Goal: Task Accomplishment & Management: Use online tool/utility

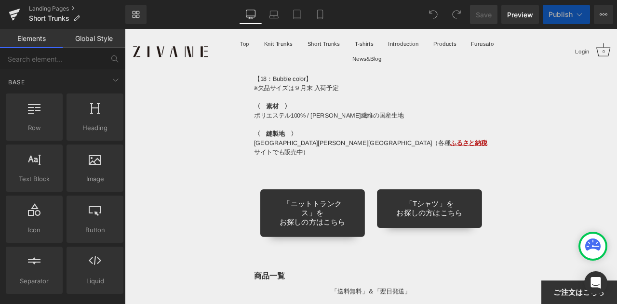
scroll to position [6468, 0]
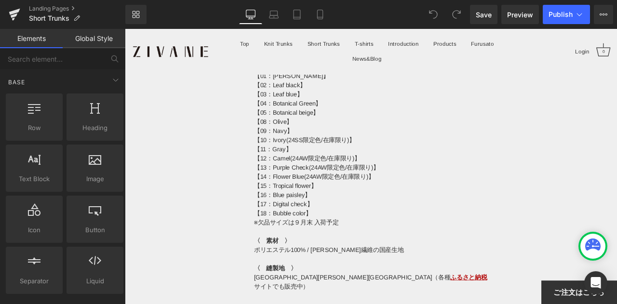
click at [333, 242] on p "【18：Bubble color】" at bounding box center [416, 247] width 277 height 11
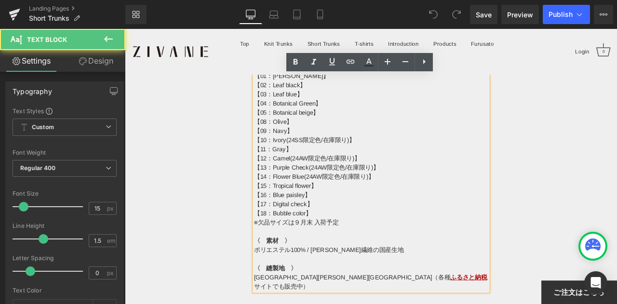
click at [326, 253] on p "※欠品サイズは９月末 入荷予定" at bounding box center [416, 258] width 277 height 11
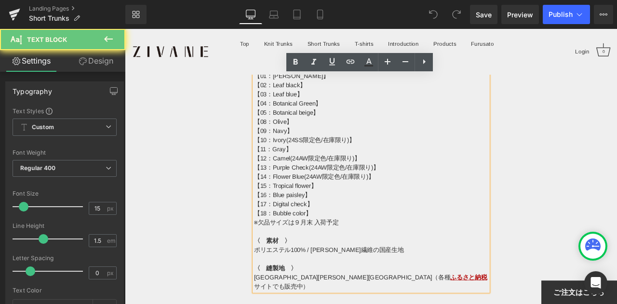
click at [329, 253] on p "※欠品サイズは９月末 入荷予定" at bounding box center [416, 258] width 277 height 11
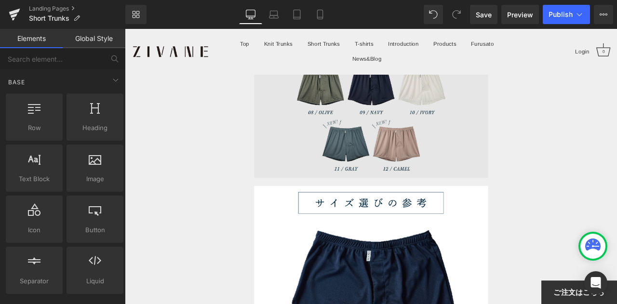
scroll to position [5408, 0]
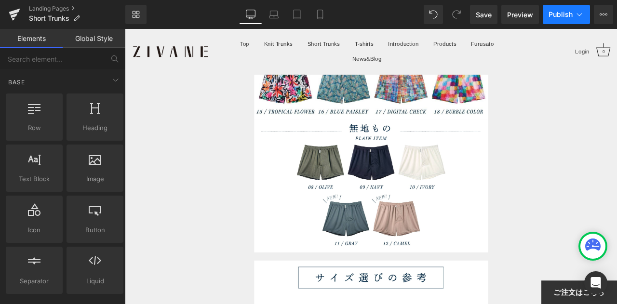
click at [558, 12] on span "Publish" at bounding box center [560, 15] width 24 height 8
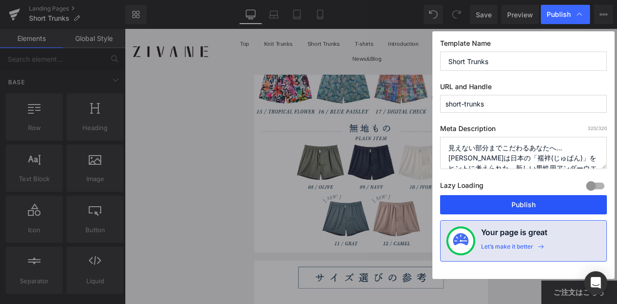
click at [494, 200] on button "Publish" at bounding box center [523, 204] width 167 height 19
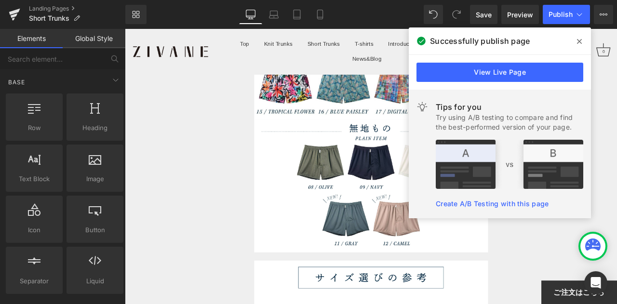
drag, startPoint x: 578, startPoint y: 45, endPoint x: 537, endPoint y: 19, distance: 48.1
click at [578, 45] on icon at bounding box center [579, 42] width 5 height 8
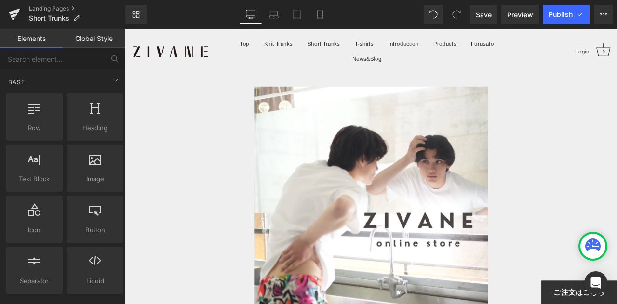
drag, startPoint x: 704, startPoint y: 243, endPoint x: 741, endPoint y: 54, distance: 192.5
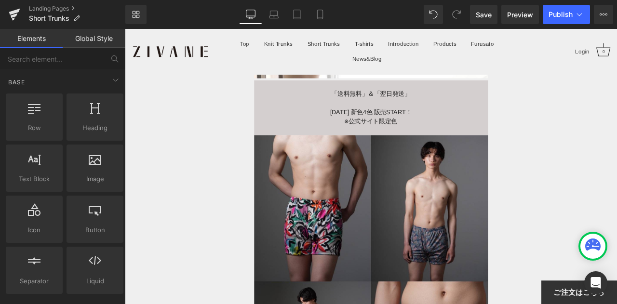
scroll to position [289, 0]
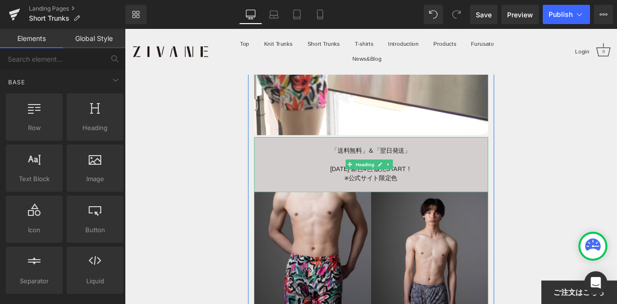
click at [372, 169] on span "「送料無料」＆「翌日発送」" at bounding box center [417, 173] width 94 height 8
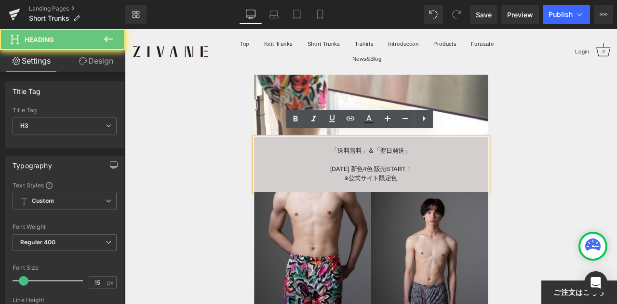
click at [370, 169] on span "「送料無料」＆「翌日発送」" at bounding box center [417, 173] width 94 height 8
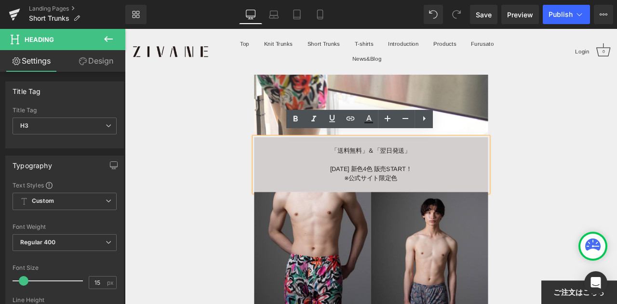
click at [361, 171] on div "「送料無料」＆「翌日発送」" at bounding box center [416, 173] width 277 height 11
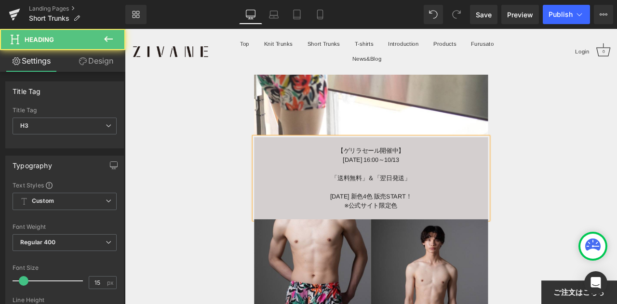
click at [390, 181] on div "[DATE] 16:00～10/13" at bounding box center [416, 184] width 277 height 11
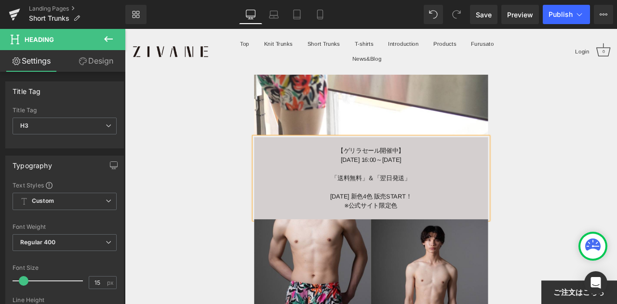
click at [469, 179] on div "[DATE] 16:00～[DATE]" at bounding box center [416, 184] width 277 height 11
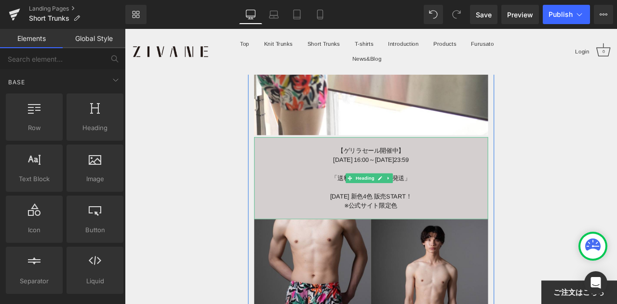
click at [505, 192] on div at bounding box center [416, 194] width 277 height 11
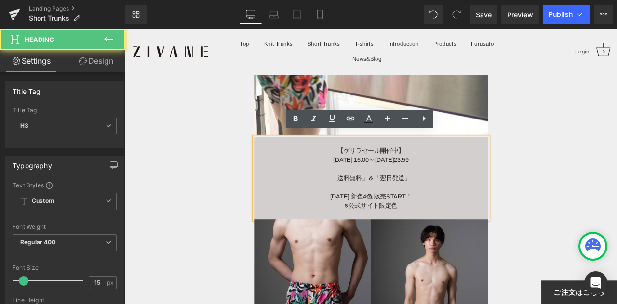
click at [500, 184] on div "[DATE] 16:00～[DATE] 23:59" at bounding box center [416, 184] width 277 height 11
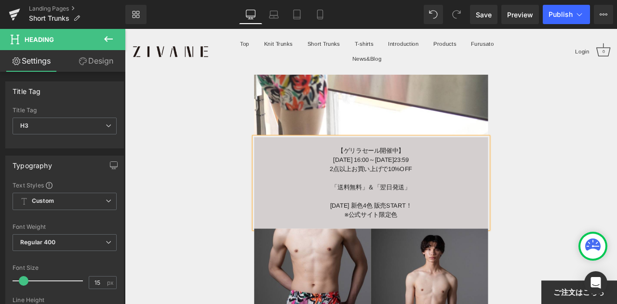
click at [365, 190] on div "2点以上お買い上げで10%OFF" at bounding box center [416, 194] width 277 height 11
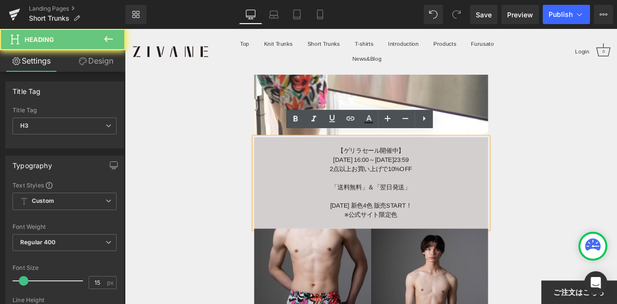
click at [476, 189] on div "2点以上お買い上げで10%OFF" at bounding box center [416, 194] width 277 height 11
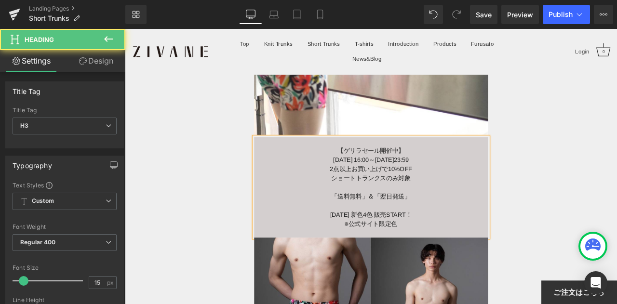
click at [367, 200] on div "ショートトランクスのみ対象" at bounding box center [416, 205] width 277 height 11
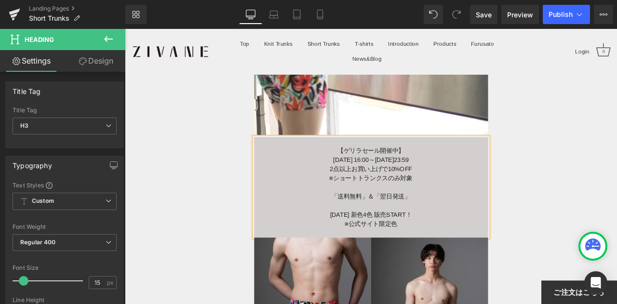
click at [465, 233] on div at bounding box center [416, 238] width 277 height 11
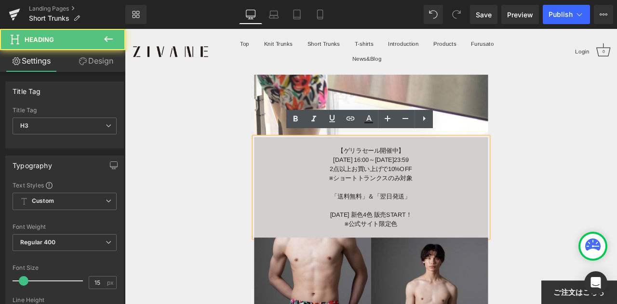
click at [472, 202] on div "※ショートトランクスのみ対象" at bounding box center [416, 205] width 277 height 11
click at [368, 205] on span "※ショートトランクスのみ対象" at bounding box center [416, 205] width 98 height 8
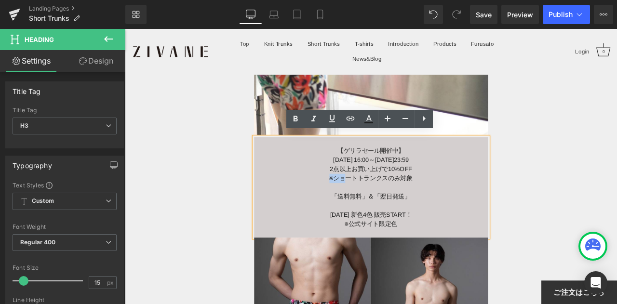
drag, startPoint x: 382, startPoint y: 202, endPoint x: 354, endPoint y: 202, distance: 28.0
click at [354, 202] on div "※ショートトランクスのみ対象" at bounding box center [416, 205] width 277 height 11
click at [385, 222] on div "「送料無料」＆「翌日発送」" at bounding box center [416, 227] width 277 height 11
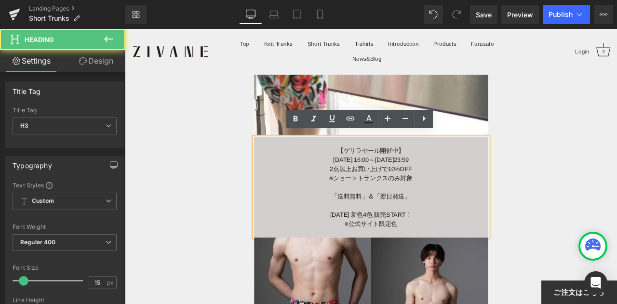
drag, startPoint x: 350, startPoint y: 208, endPoint x: 339, endPoint y: 208, distance: 11.1
click at [339, 211] on div at bounding box center [416, 216] width 277 height 11
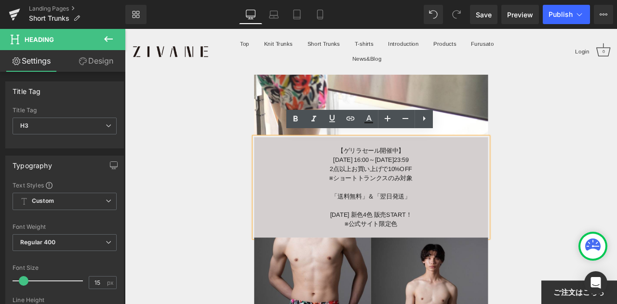
click at [379, 211] on div at bounding box center [416, 216] width 277 height 11
click at [461, 201] on span "※ショートトランクスのみ対象" at bounding box center [416, 205] width 98 height 8
click at [460, 169] on div "【ゲリラセール開催中】" at bounding box center [416, 173] width 277 height 11
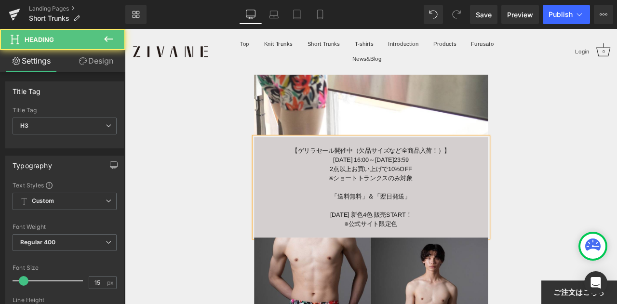
click at [487, 192] on div "2点以上お買い上げで10%OFF" at bounding box center [416, 194] width 277 height 11
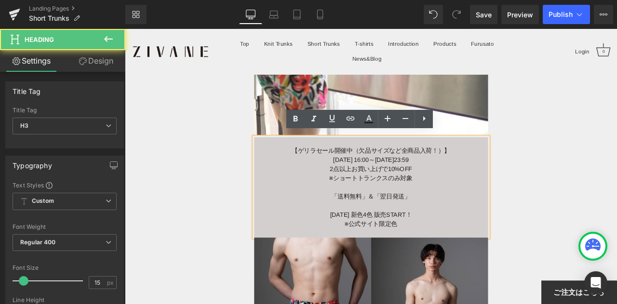
click at [488, 211] on div at bounding box center [416, 216] width 277 height 11
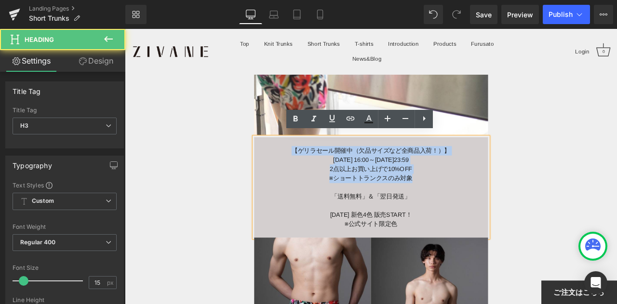
drag, startPoint x: 322, startPoint y: 168, endPoint x: 475, endPoint y: 199, distance: 155.7
click at [475, 199] on div "【ゲリラセール開催中（欠品サイズなど全商品入荷！）】 [DATE] 16:00～[DATE] 23:59 2点以上お買い上げで10%OFF ※ショートトランク…" at bounding box center [416, 216] width 277 height 119
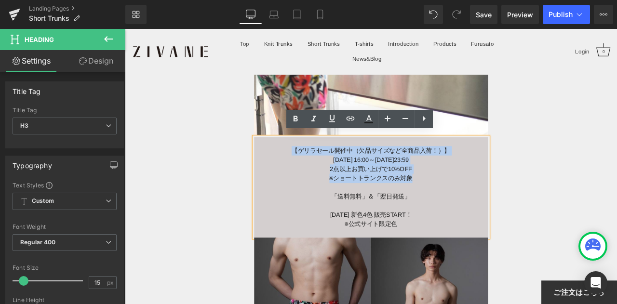
copy div "【ゲリラセール開催中（欠品サイズなど全商品入荷！）】 [DATE] 16:00～[DATE] 23:59 2点以上お買い上げで10%OFF ※ショートトランク…"
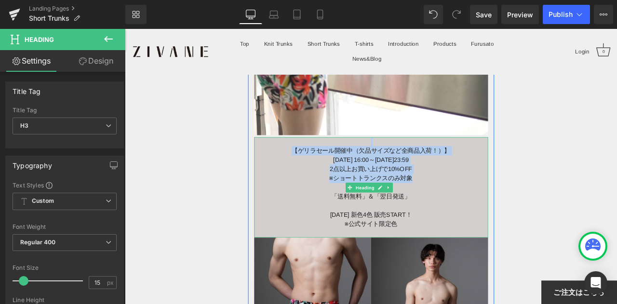
drag, startPoint x: 467, startPoint y: 202, endPoint x: 328, endPoint y: 161, distance: 145.0
click at [328, 161] on div "【ゲリラセール開催中（欠品サイズなど全商品入荷！）】 [DATE] 16:00～[DATE] 23:59 2点以上お買い上げで10%OFF ※ショートトランク…" at bounding box center [416, 216] width 277 height 119
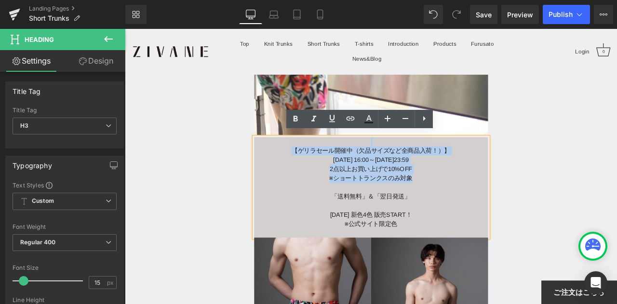
copy div "【ゲリラセール開催中（欠品サイズなど全商品入荷！）】 [DATE] 16:00～[DATE] 23:59 2点以上お買い上げで10%OFF ※ショートトランク…"
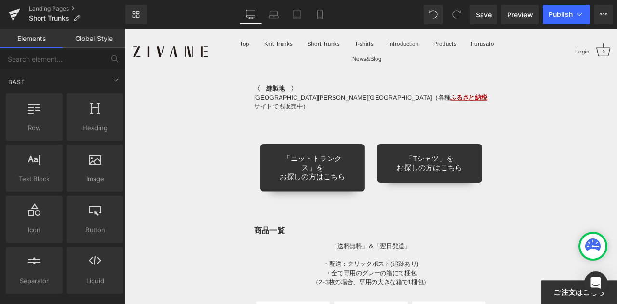
scroll to position [6683, 0]
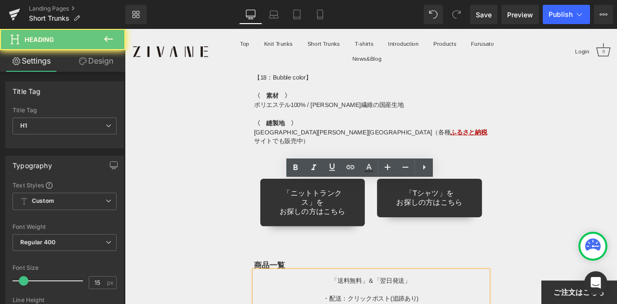
paste div
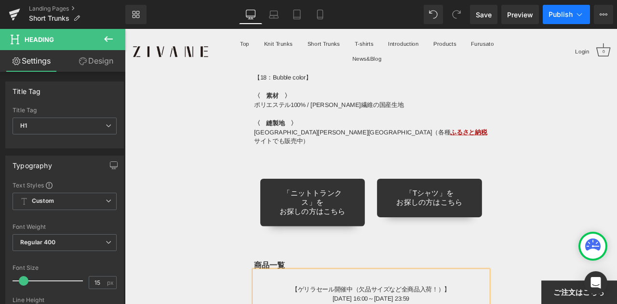
click at [575, 17] on icon at bounding box center [579, 15] width 10 height 10
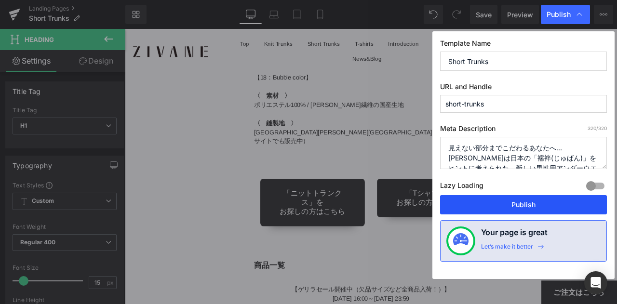
click at [517, 201] on button "Publish" at bounding box center [523, 204] width 167 height 19
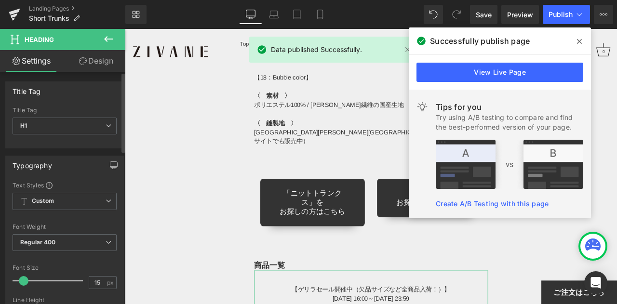
click at [50, 147] on div "H1 H2 H3 H4 H5 H6 Title Tag H1 H1 H2 H3 H4 H5 H6" at bounding box center [65, 127] width 118 height 41
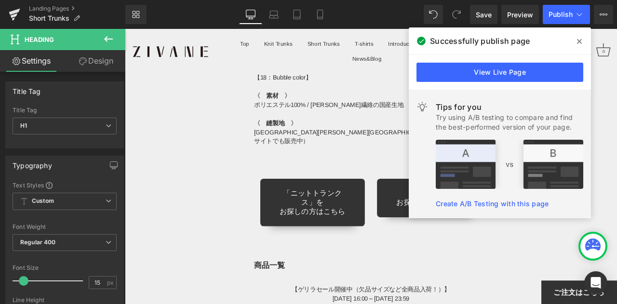
click at [583, 40] on span at bounding box center [578, 41] width 15 height 15
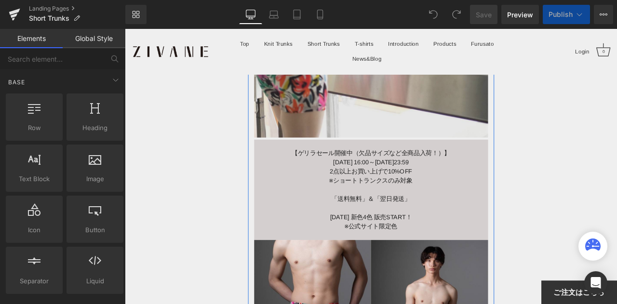
scroll to position [337, 0]
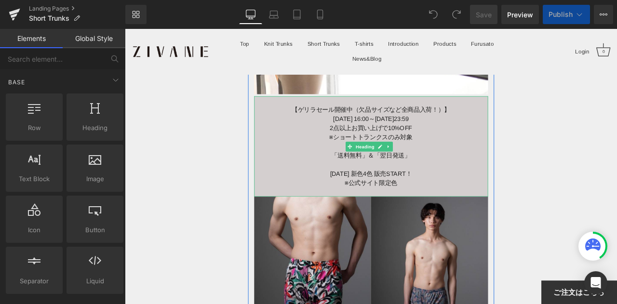
click at [394, 121] on div "【ゲリラセール開催中（欠品サイズなど全商品入荷！）】" at bounding box center [416, 124] width 277 height 11
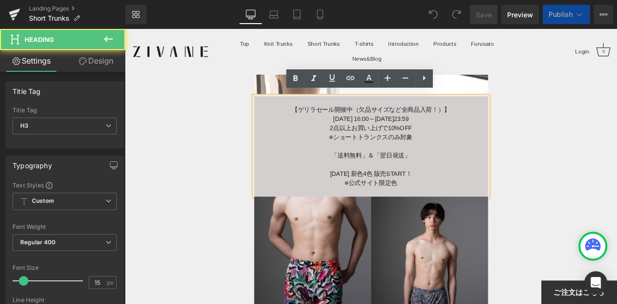
click at [395, 121] on div "【ゲリラセール開催中（欠品サイズなど全商品入荷！）】" at bounding box center [416, 124] width 277 height 11
drag, startPoint x: 396, startPoint y: 120, endPoint x: 497, endPoint y: 122, distance: 100.7
click at [497, 122] on div "【ゲリラセール開催中（欠品サイズなど全商品入荷！）】" at bounding box center [416, 124] width 277 height 11
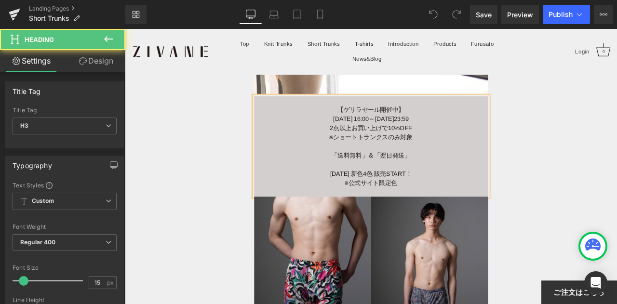
click at [501, 122] on div "【ゲリラセール開催中】" at bounding box center [416, 124] width 277 height 11
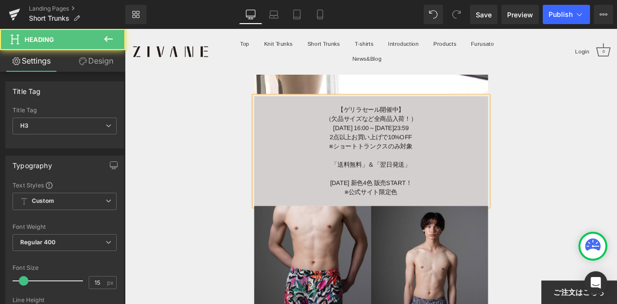
drag, startPoint x: 488, startPoint y: 140, endPoint x: 352, endPoint y: 143, distance: 136.4
click at [352, 143] on div "[DATE] 16:00～[DATE] 23:59" at bounding box center [416, 146] width 277 height 11
click at [459, 123] on div "【ゲリラセール開催中】" at bounding box center [416, 124] width 277 height 11
drag, startPoint x: 399, startPoint y: 120, endPoint x: 538, endPoint y: 120, distance: 138.8
click at [538, 120] on div "【ゲリラセール開催中】10月11日 16:00～10月13日 23:59" at bounding box center [416, 124] width 277 height 11
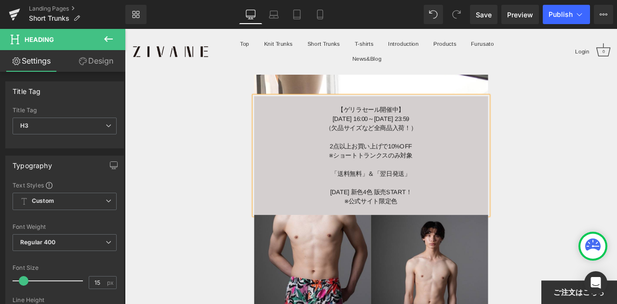
click at [487, 156] on div at bounding box center [416, 157] width 277 height 11
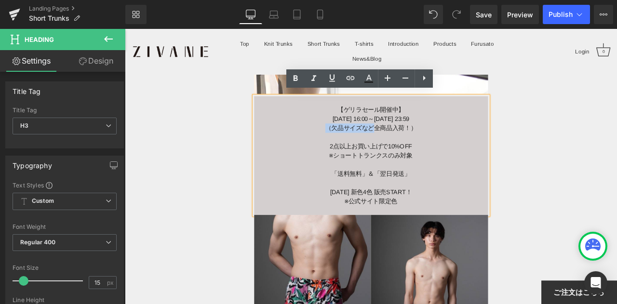
drag, startPoint x: 417, startPoint y: 144, endPoint x: 358, endPoint y: 144, distance: 59.3
click at [358, 144] on div "（欠品サイズなど全商品入荷！）" at bounding box center [416, 146] width 277 height 11
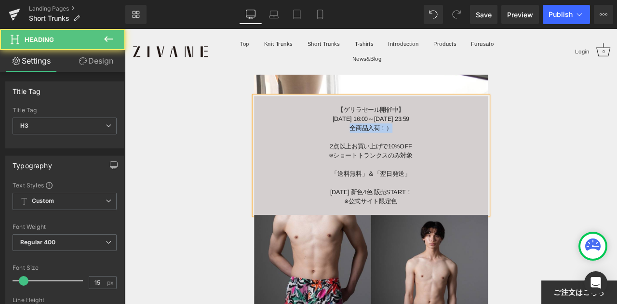
drag, startPoint x: 375, startPoint y: 144, endPoint x: 457, endPoint y: 143, distance: 82.4
click at [457, 143] on div "全商品入荷！）" at bounding box center [416, 146] width 277 height 11
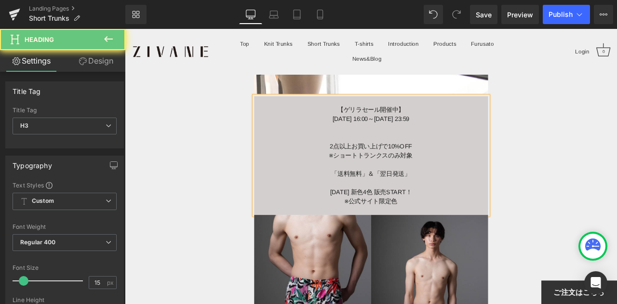
click at [463, 120] on div "【ゲリラセール開催中】" at bounding box center [416, 124] width 277 height 11
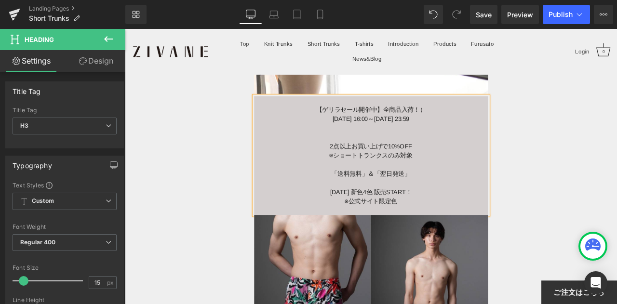
click at [426, 119] on div "【ゲリラセール開催中】全商品入荷！）" at bounding box center [416, 124] width 277 height 11
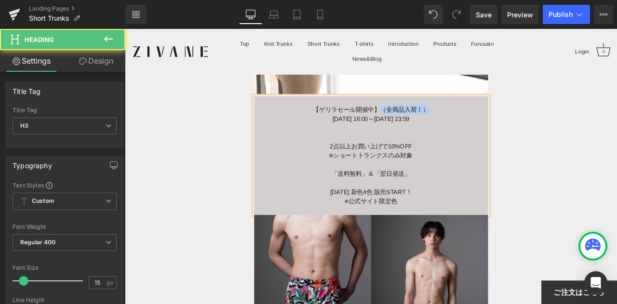
drag, startPoint x: 425, startPoint y: 120, endPoint x: 487, endPoint y: 117, distance: 61.8
click at [487, 119] on div "【ゲリラセール開催中】（全商品入荷！）" at bounding box center [416, 124] width 277 height 11
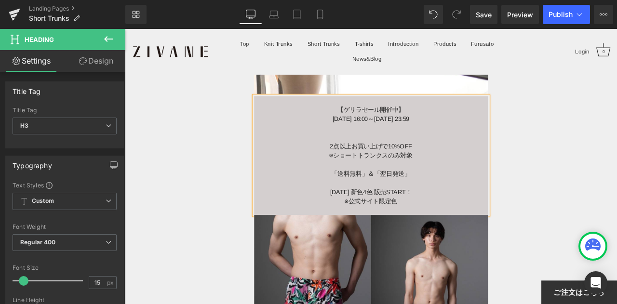
click at [443, 119] on div "【ゲリラセール開催中】" at bounding box center [416, 124] width 277 height 11
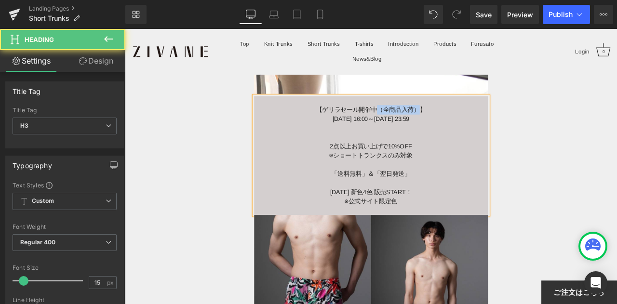
drag, startPoint x: 425, startPoint y: 121, endPoint x: 468, endPoint y: 121, distance: 43.4
click at [468, 121] on div "【ゲリラセール開催中（全商品入荷）】" at bounding box center [416, 124] width 277 height 11
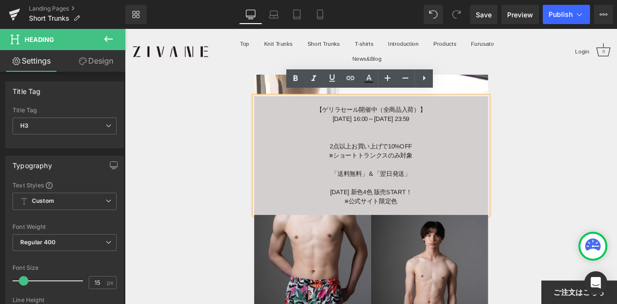
click at [400, 119] on div "【ゲリラセール開催中（全商品入荷）】" at bounding box center [416, 124] width 277 height 11
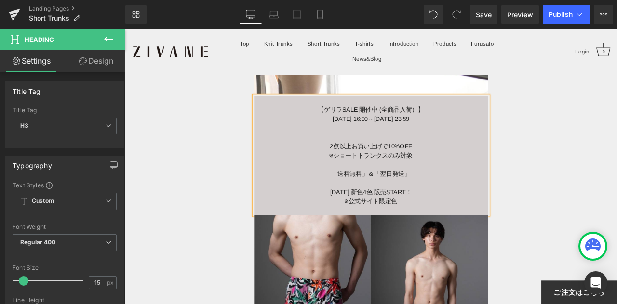
click at [495, 145] on div at bounding box center [416, 146] width 277 height 11
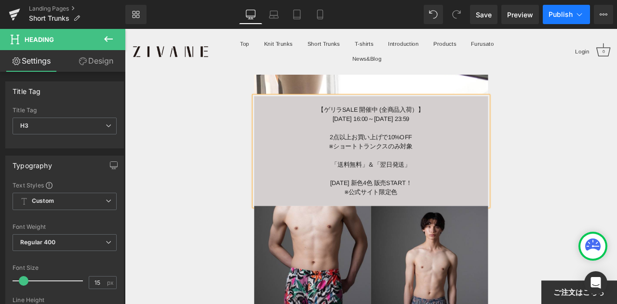
click at [552, 13] on span "Publish" at bounding box center [560, 15] width 24 height 8
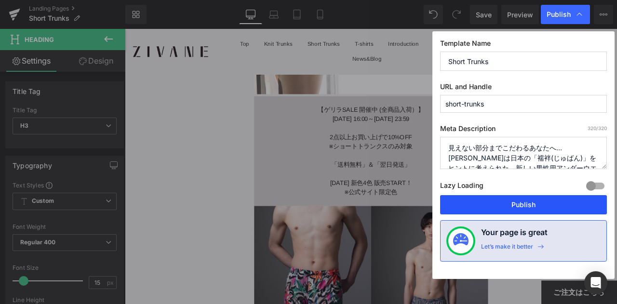
drag, startPoint x: 521, startPoint y: 200, endPoint x: 252, endPoint y: 172, distance: 269.8
click at [521, 200] on button "Publish" at bounding box center [523, 204] width 167 height 19
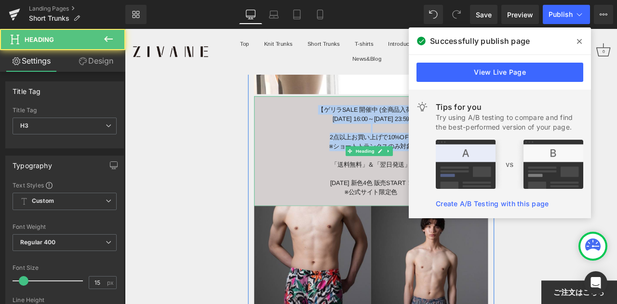
drag, startPoint x: 351, startPoint y: 115, endPoint x: 455, endPoint y: 170, distance: 117.7
click at [455, 171] on div "【ゲリラSALE 開催中 (全商品入荷）】 10月11日 16:00～10月13日 23:59 2点以上お買い上げで10%OFF ※ショートトランクスのみ対象…" at bounding box center [416, 174] width 277 height 130
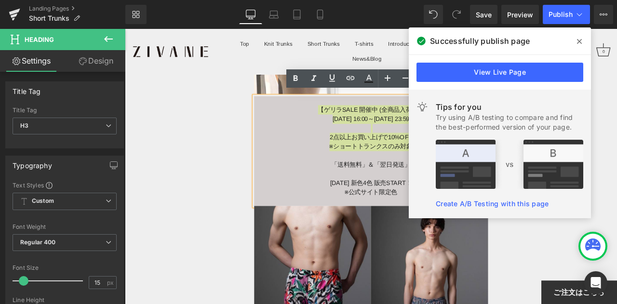
click at [579, 40] on icon at bounding box center [579, 42] width 5 height 8
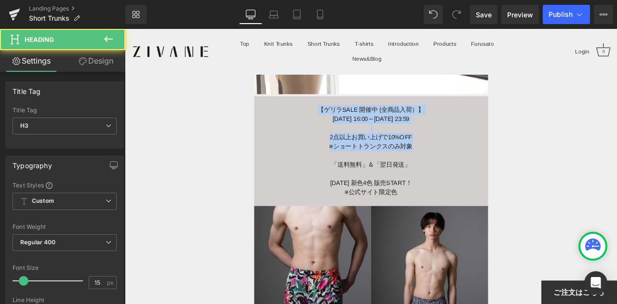
click at [370, 174] on div at bounding box center [416, 179] width 277 height 11
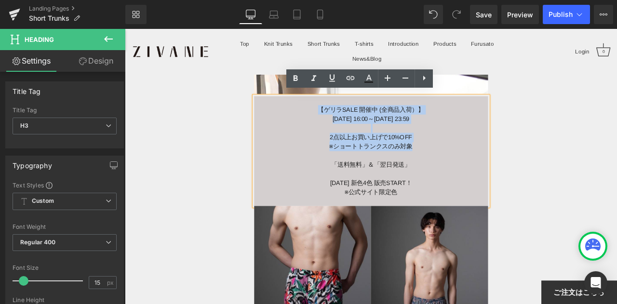
drag, startPoint x: 351, startPoint y: 121, endPoint x: 469, endPoint y: 159, distance: 123.6
click at [469, 159] on div "【ゲリラSALE 開催中 (全商品入荷）】 10月11日 16:00～10月13日 23:59 2点以上お買い上げで10%OFF ※ショートトランクスのみ対象…" at bounding box center [416, 174] width 277 height 130
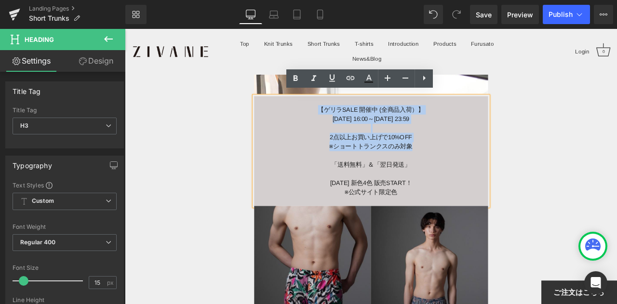
copy div "【ゲリラSALE 開催中 (全商品入荷）】 10月11日 16:00～10月13日 23:59 2点以上お買い上げで10%OFF ※ショートトランクスのみ対象"
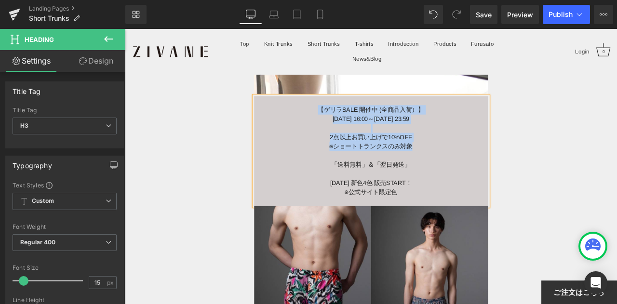
drag, startPoint x: 693, startPoint y: 122, endPoint x: 699, endPoint y: 104, distance: 18.6
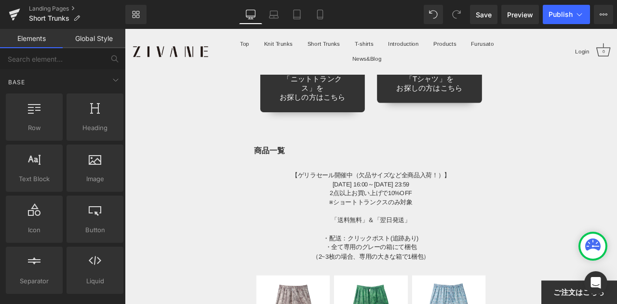
scroll to position [6735, 0]
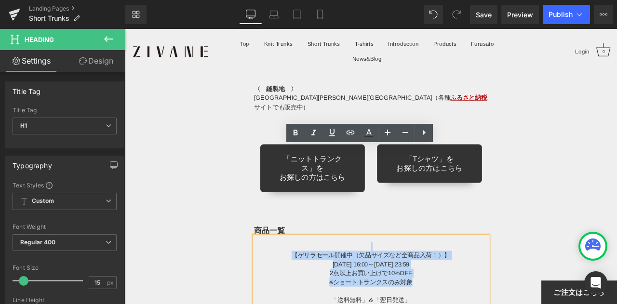
drag, startPoint x: 472, startPoint y: 224, endPoint x: 307, endPoint y: 185, distance: 169.0
paste div
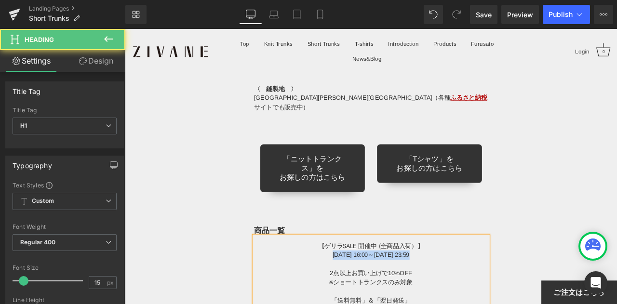
drag, startPoint x: 359, startPoint y: 190, endPoint x: 479, endPoint y: 189, distance: 120.5
click at [479, 292] on div "[DATE] 16:00～[DATE] 23:59" at bounding box center [416, 297] width 277 height 11
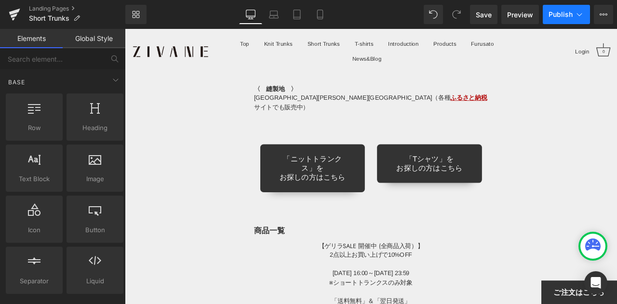
click at [564, 18] on span "Publish" at bounding box center [560, 15] width 24 height 8
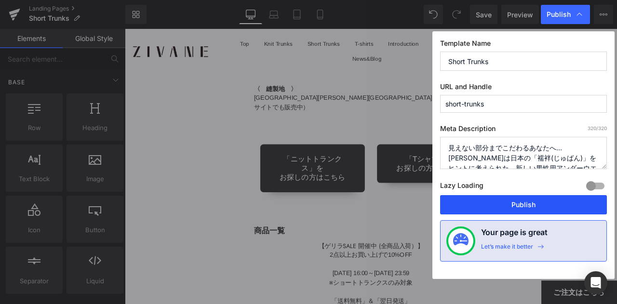
click at [526, 202] on button "Publish" at bounding box center [523, 204] width 167 height 19
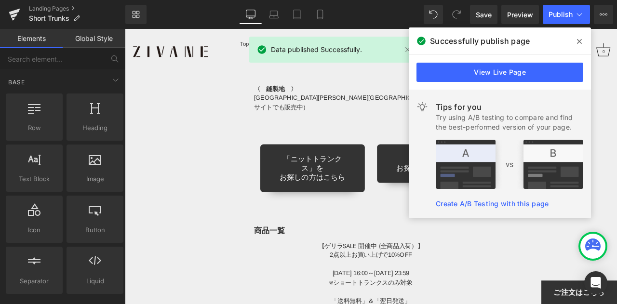
click at [582, 46] on span at bounding box center [578, 41] width 15 height 15
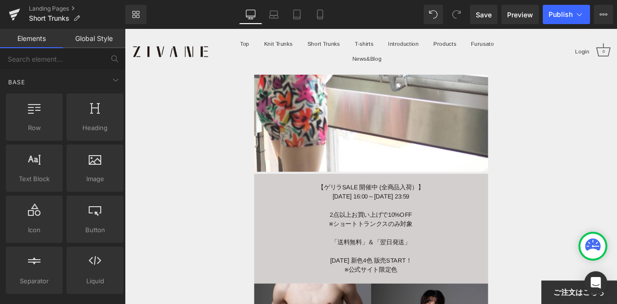
scroll to position [289, 0]
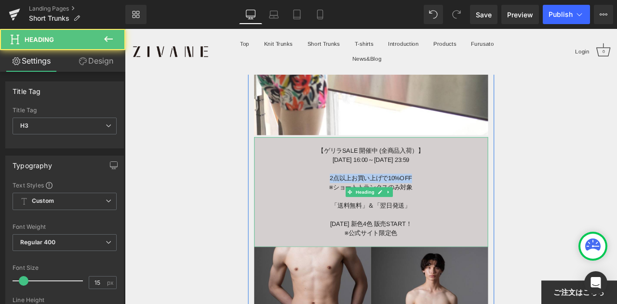
drag, startPoint x: 362, startPoint y: 200, endPoint x: 502, endPoint y: 204, distance: 139.8
click at [502, 204] on div "2点以上お買い上げで10%OFF" at bounding box center [416, 205] width 277 height 11
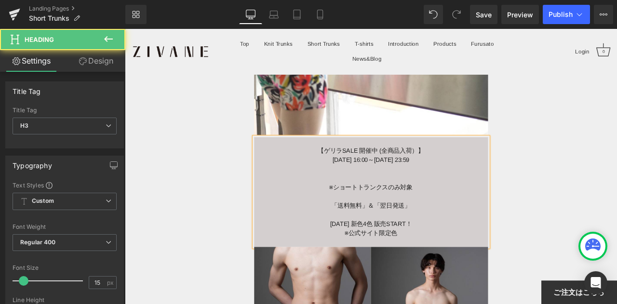
click at [483, 172] on div "【ゲリラSALE 開催中 (全商品入荷）】" at bounding box center [416, 173] width 277 height 11
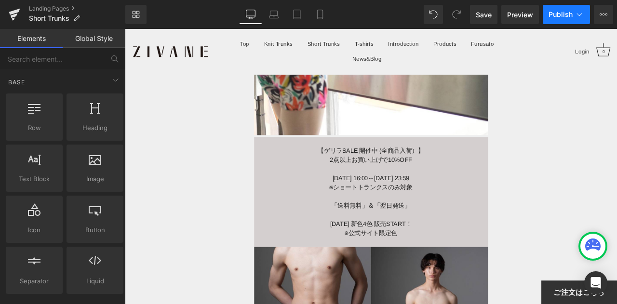
click at [570, 17] on span "Publish" at bounding box center [560, 15] width 24 height 8
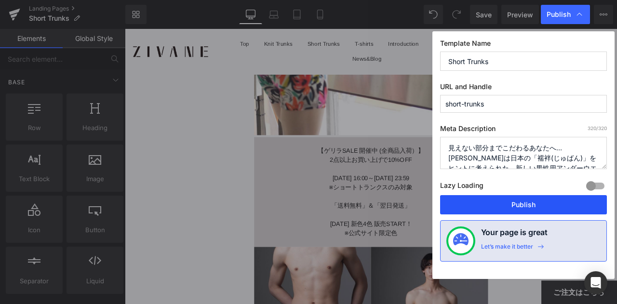
click at [519, 203] on button "Publish" at bounding box center [523, 204] width 167 height 19
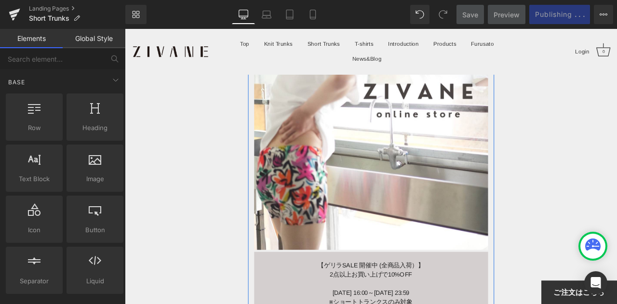
scroll to position [0, 0]
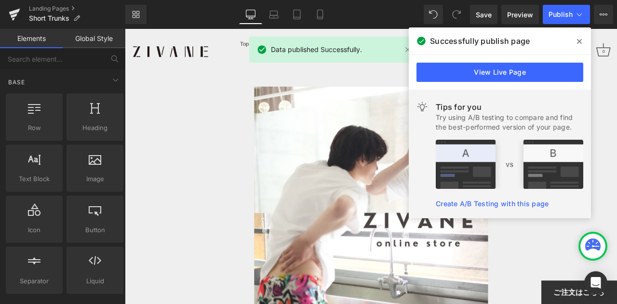
click at [576, 42] on span at bounding box center [578, 41] width 15 height 15
